Goal: Task Accomplishment & Management: Use online tool/utility

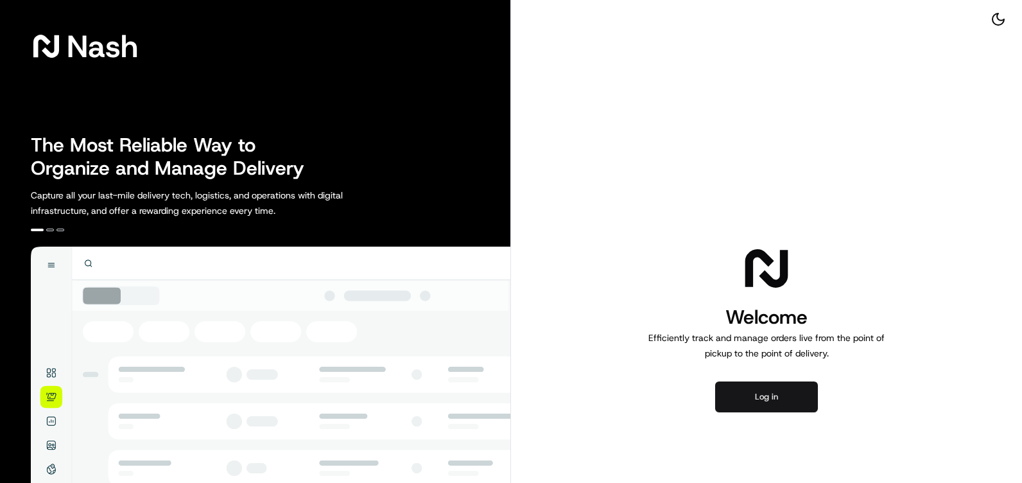
click at [760, 400] on button "Log in" at bounding box center [766, 396] width 103 height 31
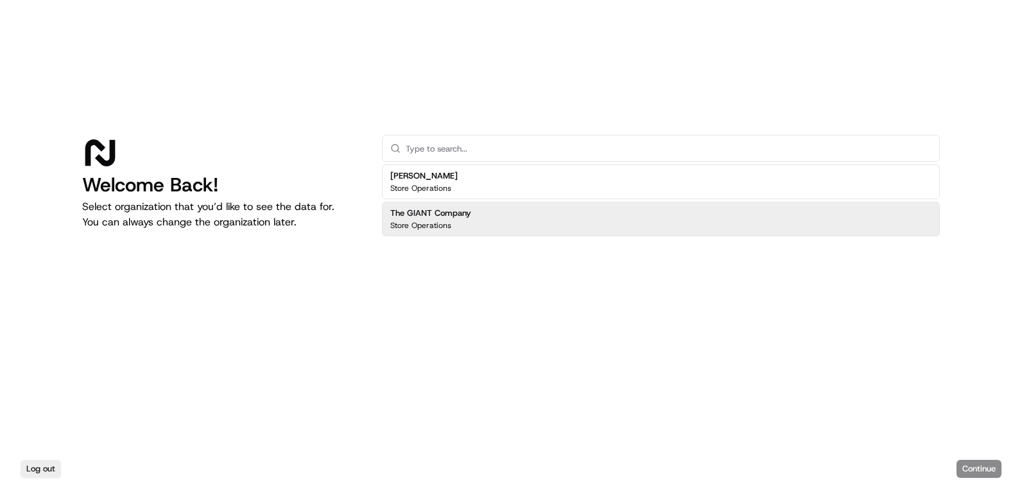
click at [449, 214] on h2 "The GIANT Company" at bounding box center [430, 213] width 81 height 12
click at [982, 468] on button "Continue" at bounding box center [979, 469] width 45 height 18
